Goal: Task Accomplishment & Management: Complete application form

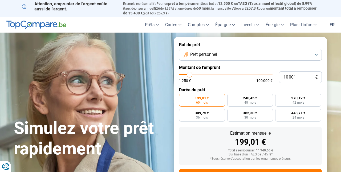
type input "14 750"
type input "14750"
type input "18 750"
type input "18750"
type input "19 750"
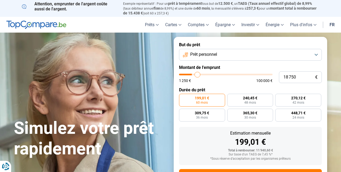
type input "19750"
type input "20 000"
type input "20000"
type input "22 000"
type input "22000"
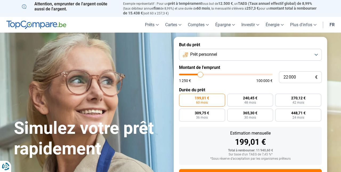
type input "28 250"
type input "28250"
type input "32 250"
type input "32250"
type input "33 250"
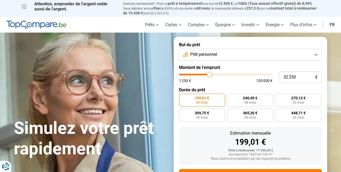
type input "33250"
type input "33 750"
type input "33750"
type input "34 000"
type input "34000"
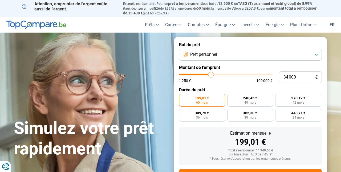
type input "34 250"
type input "34250"
type input "34 000"
type input "34000"
type input "24 750"
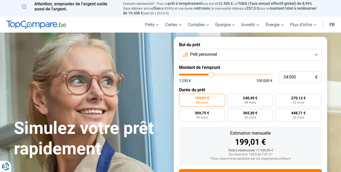
type input "24750"
type input "20 750"
type input "20750"
type input "18 750"
type input "18750"
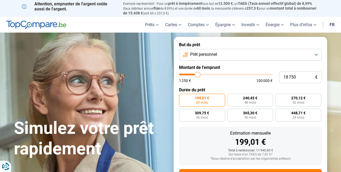
type input "17 500"
type input "17500"
type input "15 750"
type input "15750"
type input "14 750"
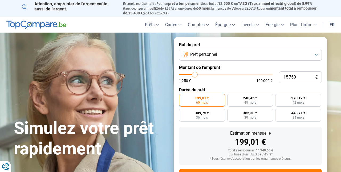
type input "14750"
type input "14 000"
type input "14000"
type input "13 250"
type input "13250"
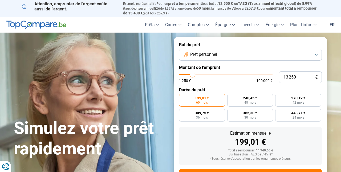
type input "12 250"
type input "12250"
type input "11 000"
type input "11000"
type input "10 000"
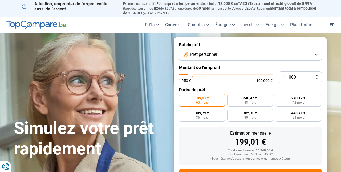
type input "10000"
type input "9 250"
type input "9250"
type input "8 750"
type input "8750"
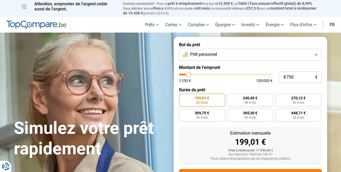
type input "8 250"
type input "8250"
type input "8 750"
type input "8750"
type input "9 250"
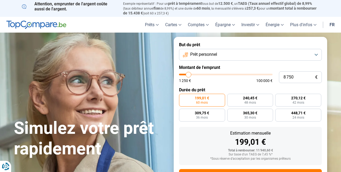
type input "9250"
type input "10 000"
type input "10000"
type input "10 750"
type input "10750"
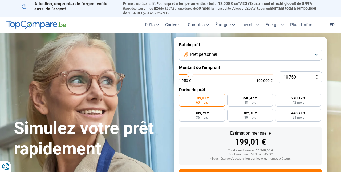
type input "11 000"
type input "11000"
type input "10 750"
type input "10750"
type input "9 750"
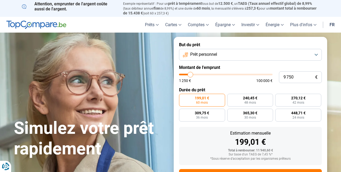
type input "9750"
type input "9 500"
type input "9500"
type input "9 750"
type input "9750"
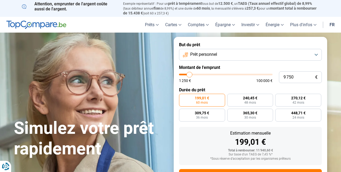
type input "10 000"
type input "10000"
type input "10 750"
type input "10750"
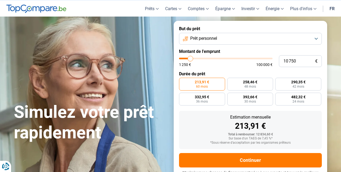
scroll to position [23, 0]
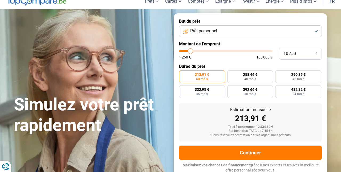
type input "8 750"
type input "8750"
radio input "true"
type input "11 750"
type input "11750"
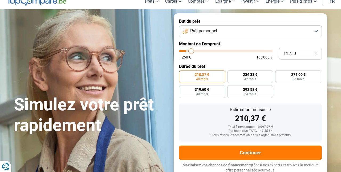
radio input "false"
click at [300, 53] on input "11 750" at bounding box center [300, 54] width 43 height 12
type input "1 175"
type input "1250"
type input "117"
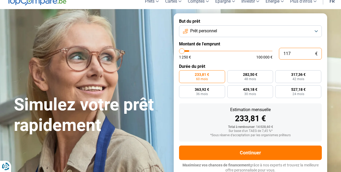
type input "1250"
type input "11"
type input "1250"
type input "1"
type input "1250"
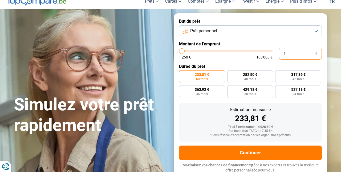
type input "10"
type input "1250"
type input "100"
type input "1250"
type input "1 000"
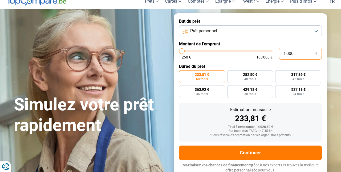
type input "1250"
type input "10 000"
type input "10000"
radio input "true"
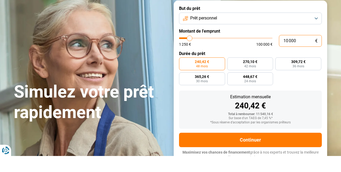
scroll to position [20, 0]
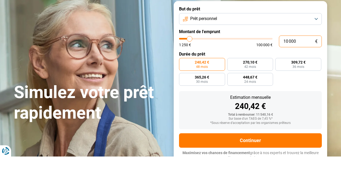
click at [287, 55] on input "10 000" at bounding box center [300, 57] width 43 height 12
type input "0"
type input "1250"
type input "3"
type input "1250"
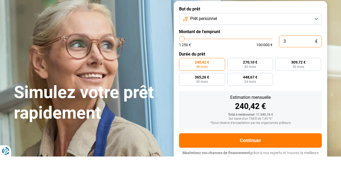
type input "30"
type input "1250"
type input "300"
type input "1250"
type input "3 000"
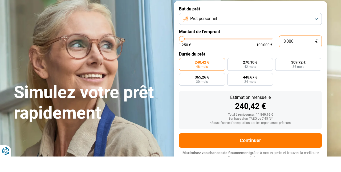
type input "3000"
type input "30 000"
type input "30000"
radio input "false"
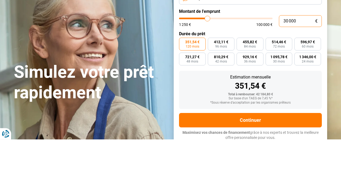
scroll to position [23, 0]
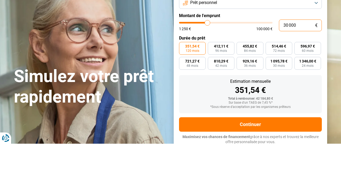
click at [286, 54] on input "30 000" at bounding box center [300, 54] width 43 height 12
type input "0"
type input "1250"
type input "1"
type input "1250"
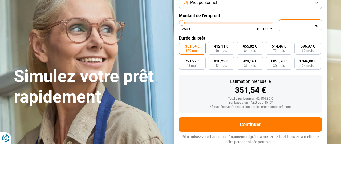
type input "1 250"
type input "1250"
radio input "true"
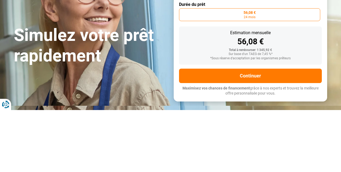
type input "12 500"
type input "12500"
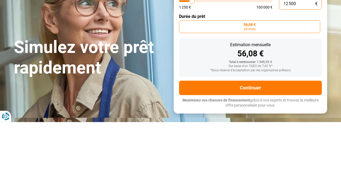
type input "125 000"
type input "100000"
type input "100 000"
type input "100000"
radio input "false"
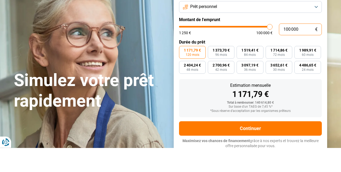
type input "10 000"
type input "10000"
radio input "true"
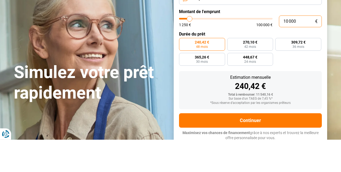
click at [287, 52] on input "10 000" at bounding box center [300, 54] width 43 height 12
type input "0"
type input "1250"
type input "3"
type input "1250"
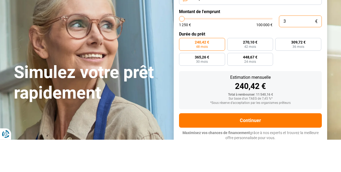
type input "30"
type input "1250"
type input "300"
type input "1250"
type input "3 000"
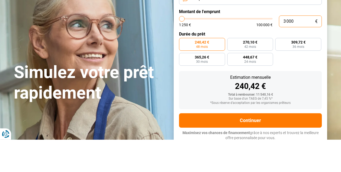
type input "3000"
type input "30 000"
type input "30000"
radio input "false"
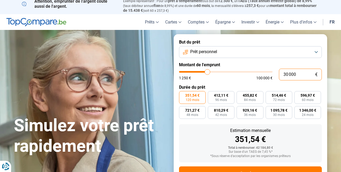
scroll to position [0, 0]
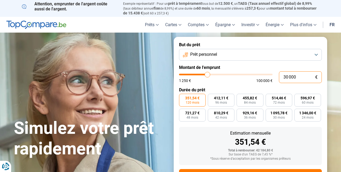
type input "30 000"
click at [317, 53] on button "Prêt personnel" at bounding box center [250, 55] width 143 height 12
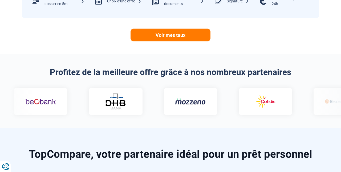
scroll to position [301, 0]
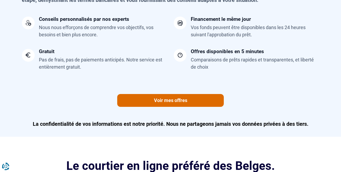
click at [175, 101] on link "Voir mes offres" at bounding box center [170, 100] width 107 height 13
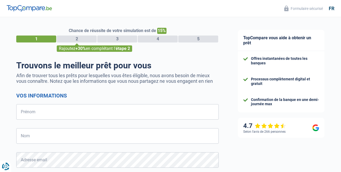
select select "32"
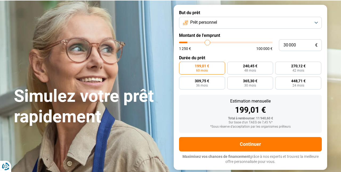
scroll to position [32, 0]
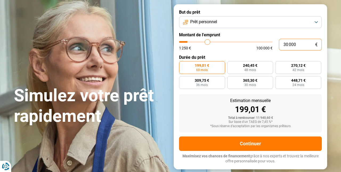
click at [304, 40] on input "30 000" at bounding box center [300, 45] width 43 height 12
type input "3 000"
type input "3000"
type input "300"
type input "1250"
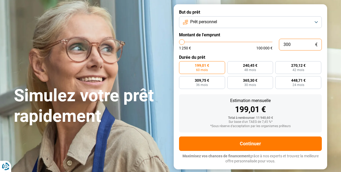
type input "30"
type input "1250"
type input "3"
type input "1250"
type input "0"
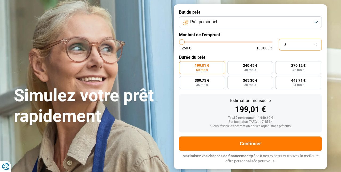
type input "1250"
type input "3"
type input "1250"
type input "30"
type input "1250"
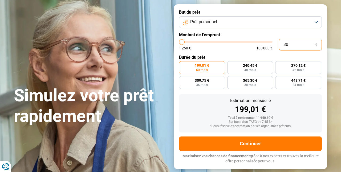
type input "300"
type input "1250"
type input "3 000"
type input "3000"
type input "30 000"
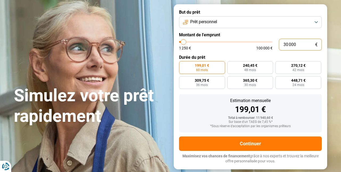
type input "30000"
radio input "false"
